Goal: Task Accomplishment & Management: Manage account settings

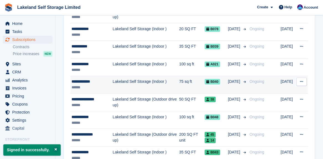
scroll to position [111, 0]
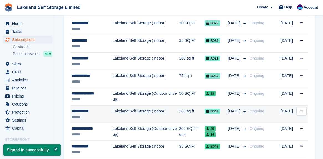
click at [215, 110] on span "B048" at bounding box center [213, 112] width 16 height 6
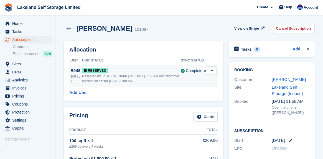
click at [96, 70] on span "Reserved" at bounding box center [95, 71] width 26 height 6
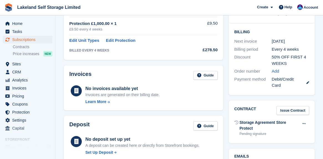
scroll to position [167, 0]
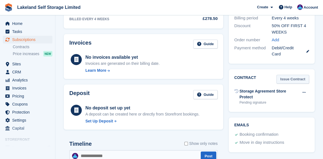
click at [286, 79] on link "Issue Contract" at bounding box center [293, 79] width 33 height 9
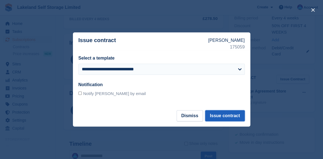
click at [226, 117] on button "Issue contract" at bounding box center [224, 115] width 39 height 11
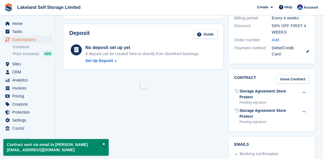
scroll to position [0, 0]
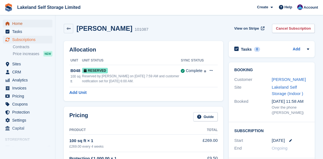
click at [22, 23] on span "Home" at bounding box center [28, 24] width 33 height 8
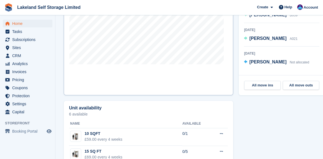
scroll to position [333, 0]
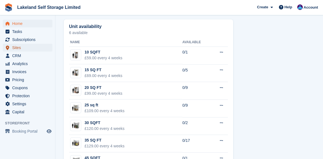
click at [17, 48] on span "Sites" at bounding box center [28, 48] width 33 height 8
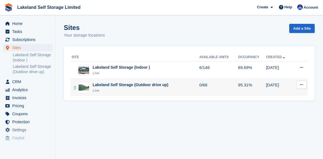
click at [124, 86] on div "Lakeland Self Storage (Outdoor drive up)" at bounding box center [131, 85] width 76 height 6
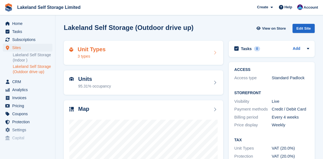
click at [115, 56] on div "Unit Types 3 types" at bounding box center [143, 52] width 148 height 13
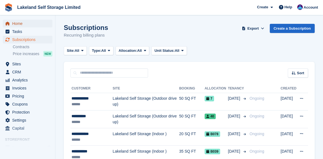
click at [23, 25] on span "Home" at bounding box center [28, 24] width 33 height 8
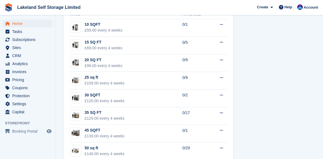
scroll to position [389, 0]
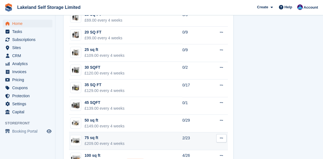
click at [88, 138] on div "75 sq ft" at bounding box center [105, 138] width 40 height 6
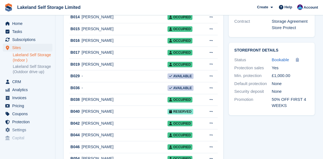
scroll to position [194, 0]
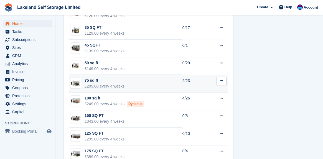
scroll to position [459, 0]
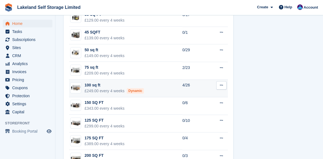
click at [96, 85] on div "100 sq ft" at bounding box center [114, 85] width 59 height 6
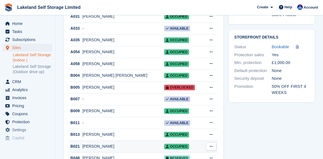
scroll to position [167, 0]
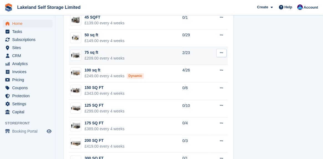
scroll to position [496, 0]
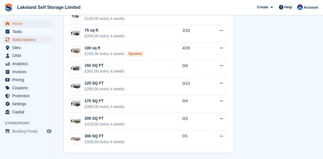
click at [24, 40] on span "Subscriptions" at bounding box center [28, 40] width 33 height 8
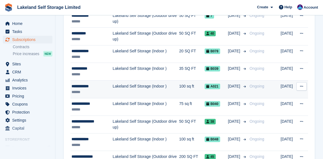
scroll to position [83, 0]
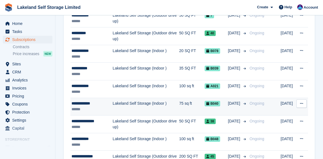
click at [84, 104] on div "**********" at bounding box center [92, 104] width 41 height 6
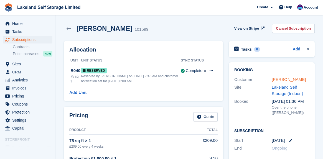
click at [285, 80] on link "Amber Cropley" at bounding box center [289, 79] width 34 height 5
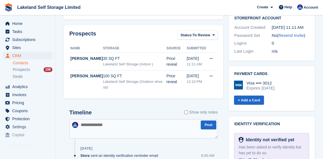
scroll to position [222, 0]
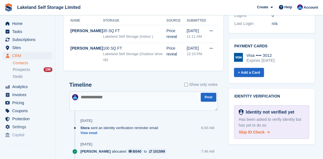
click at [251, 132] on span "Skip ID Check" at bounding box center [252, 132] width 26 height 4
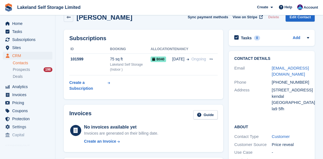
scroll to position [0, 0]
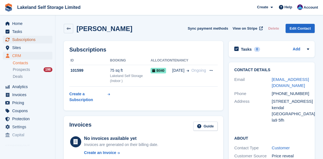
click at [28, 39] on span "Subscriptions" at bounding box center [28, 40] width 33 height 8
